Goal: Check status: Check status

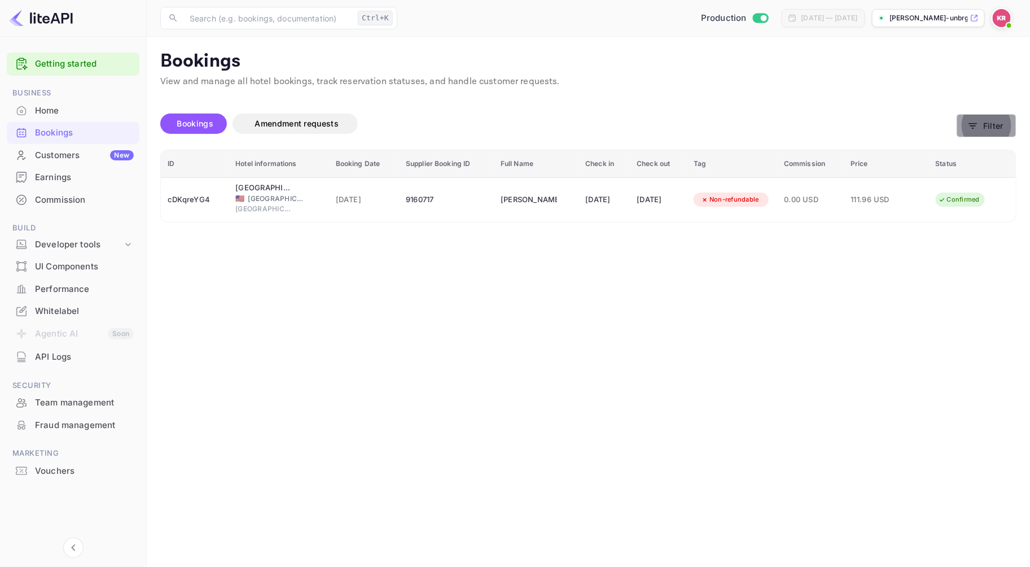
click at [1001, 131] on button "Filter" at bounding box center [987, 125] width 60 height 23
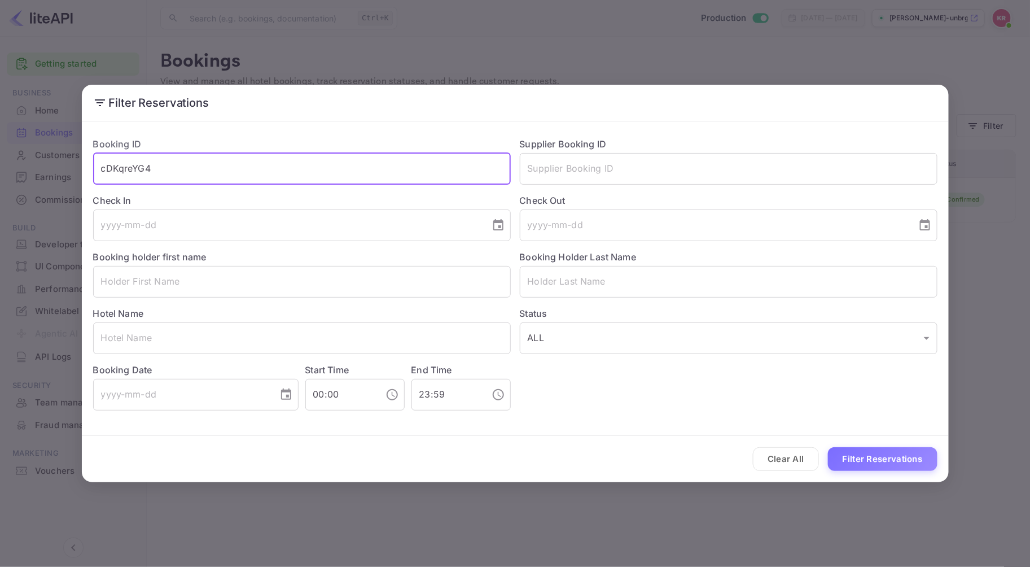
drag, startPoint x: 159, startPoint y: 171, endPoint x: 63, endPoint y: 167, distance: 96.7
click at [63, 167] on div "Filter Reservations Booking ID cDKqreYG4 ​ Supplier Booking ID ​ Check In ​ Che…" at bounding box center [515, 283] width 1030 height 567
paste input "rhblQudob"
type input "rhblQudob"
click at [877, 458] on button "Filter Reservations" at bounding box center [883, 459] width 110 height 24
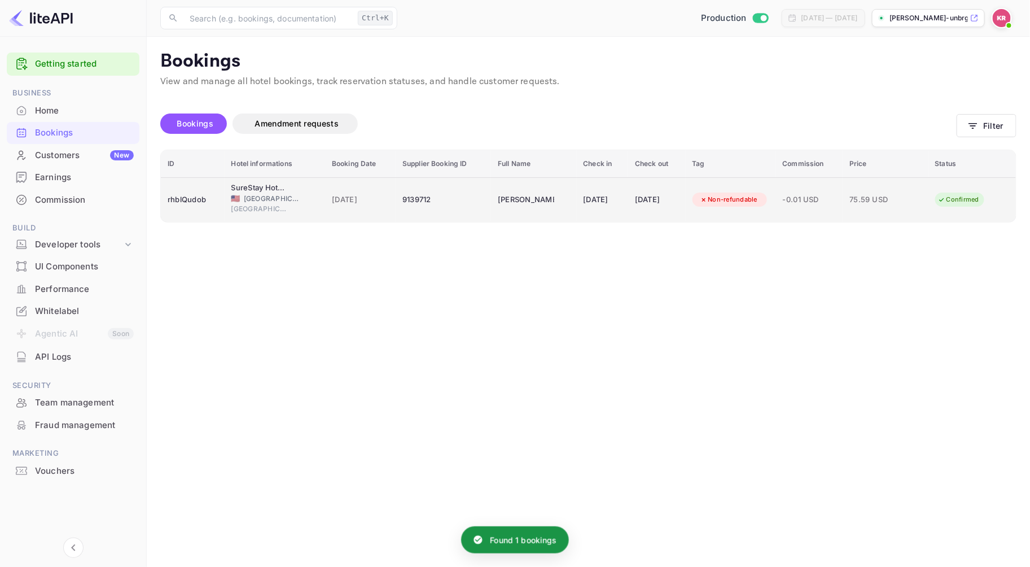
click at [246, 198] on span "[GEOGRAPHIC_DATA]" at bounding box center [272, 199] width 56 height 10
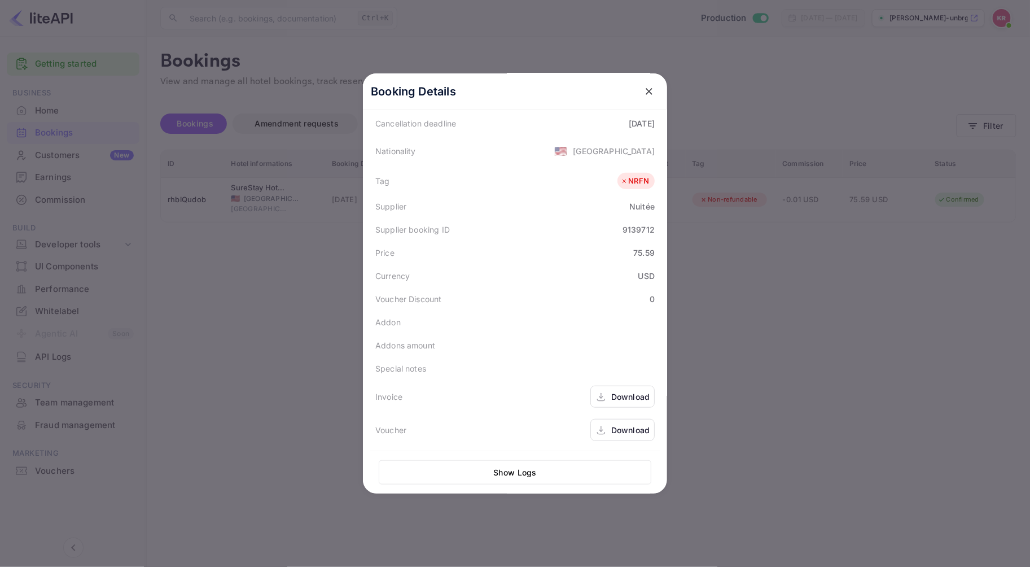
scroll to position [252, 0]
click at [624, 431] on div "Download" at bounding box center [630, 429] width 38 height 12
click at [645, 89] on icon "close" at bounding box center [649, 91] width 11 height 11
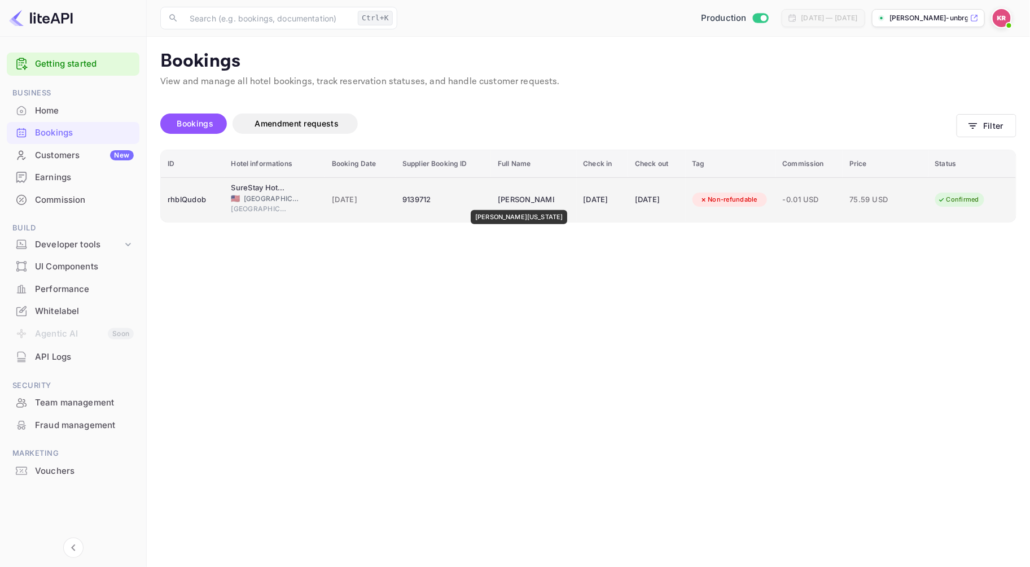
click at [505, 202] on div "[PERSON_NAME][US_STATE]" at bounding box center [526, 200] width 56 height 18
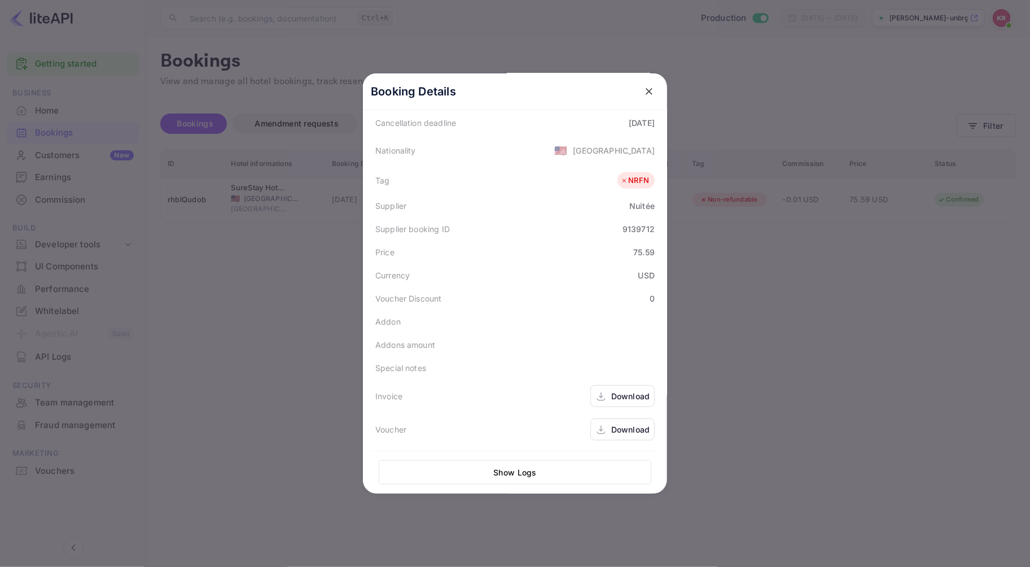
click at [613, 428] on div "Download" at bounding box center [630, 429] width 38 height 12
